Goal: Information Seeking & Learning: Learn about a topic

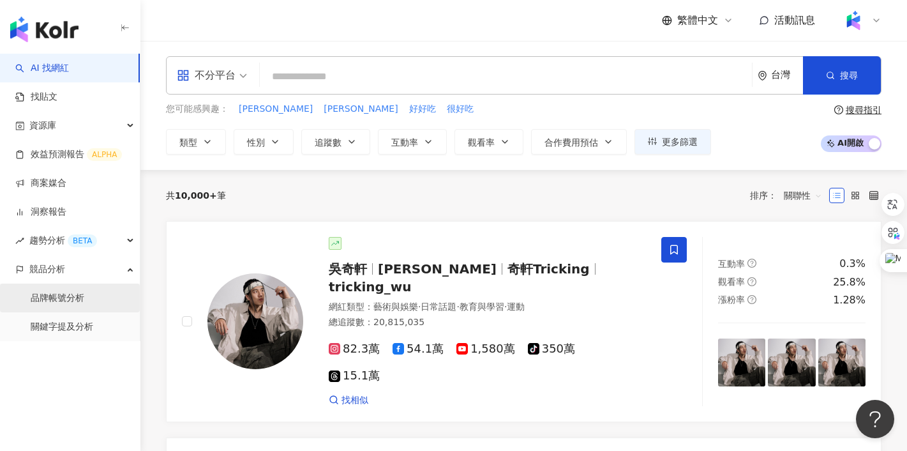
click at [51, 304] on link "品牌帳號分析" at bounding box center [58, 298] width 54 height 13
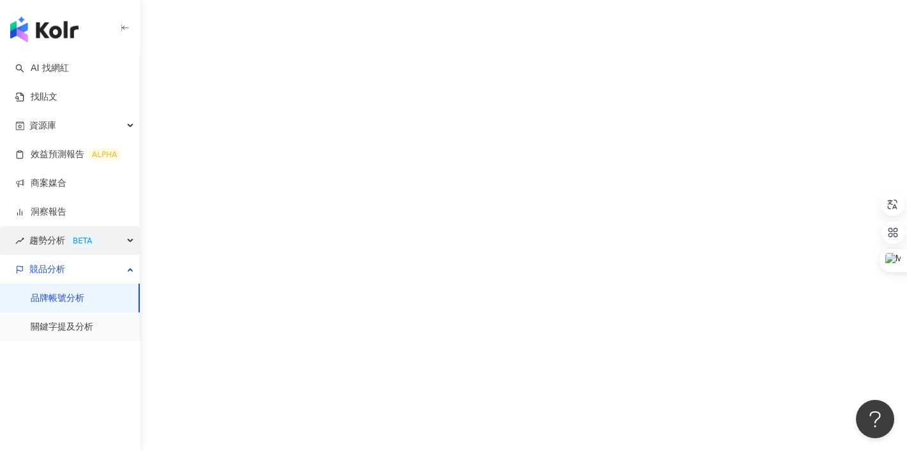
click at [56, 244] on span "趨勢分析 BETA" at bounding box center [63, 240] width 68 height 29
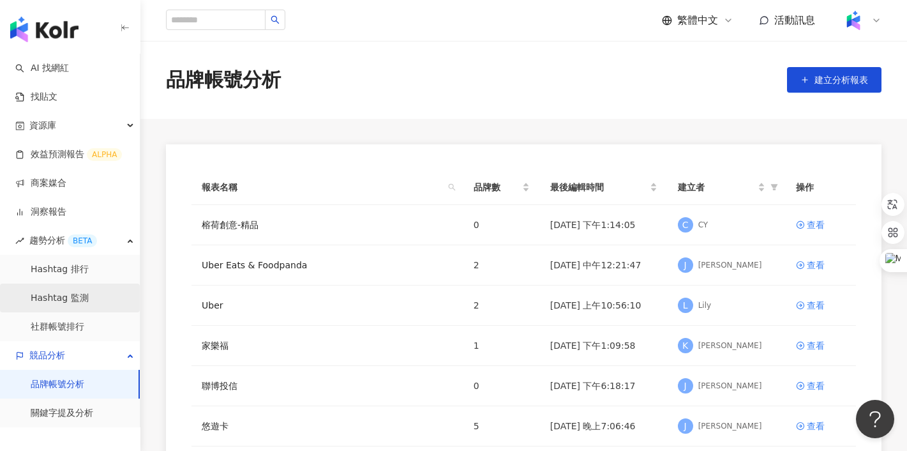
click at [62, 294] on link "Hashtag 監測" at bounding box center [60, 298] width 58 height 13
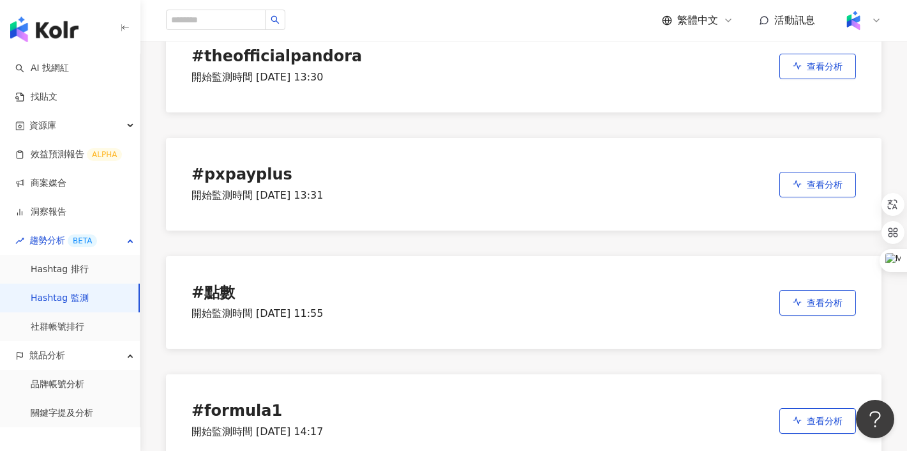
scroll to position [486, 0]
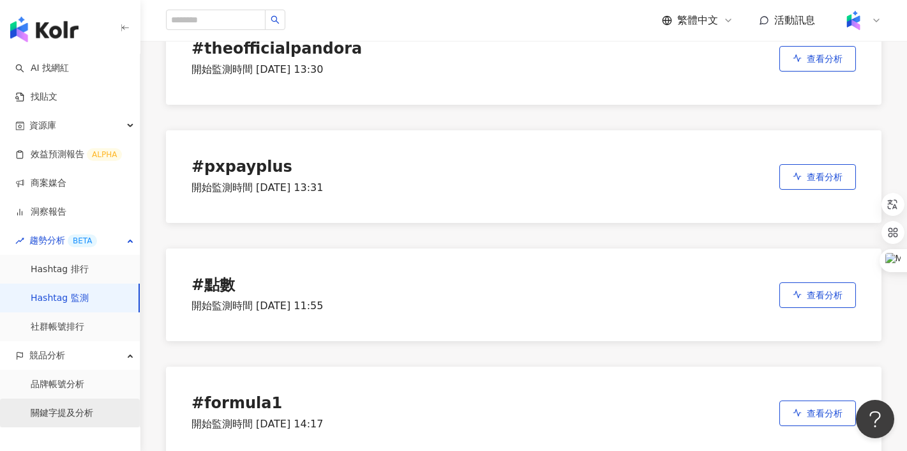
click at [92, 411] on link "關鍵字提及分析" at bounding box center [62, 413] width 63 height 13
